Goal: Task Accomplishment & Management: Complete application form

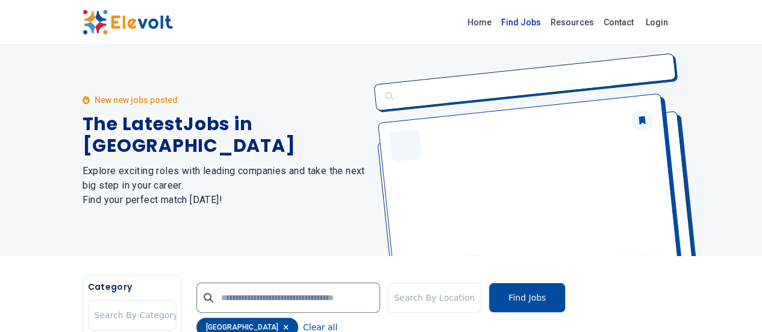
click at [546, 25] on link "Find Jobs" at bounding box center [520, 22] width 49 height 19
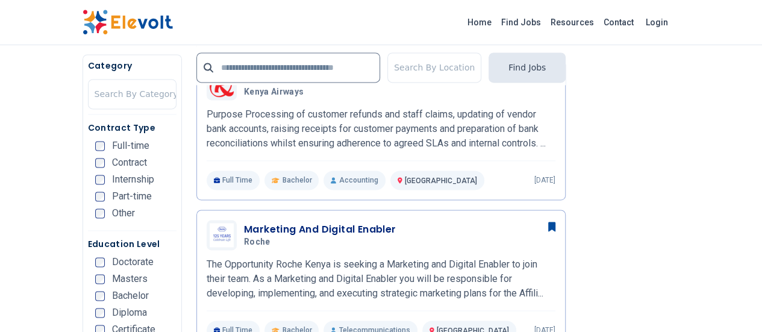
scroll to position [785, 0]
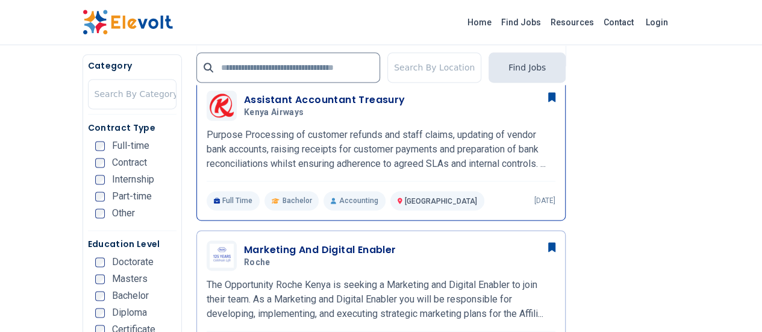
click at [366, 110] on div "Assistant Accountant Treasury Kenya Airways [DATE] [DATE] [GEOGRAPHIC_DATA] KE …" at bounding box center [381, 150] width 349 height 120
